Goal: Find specific page/section: Find specific page/section

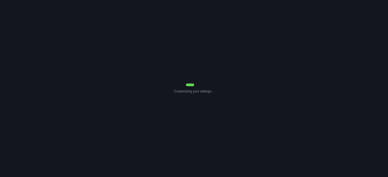
select select "Common Use"
